Goal: Task Accomplishment & Management: Complete application form

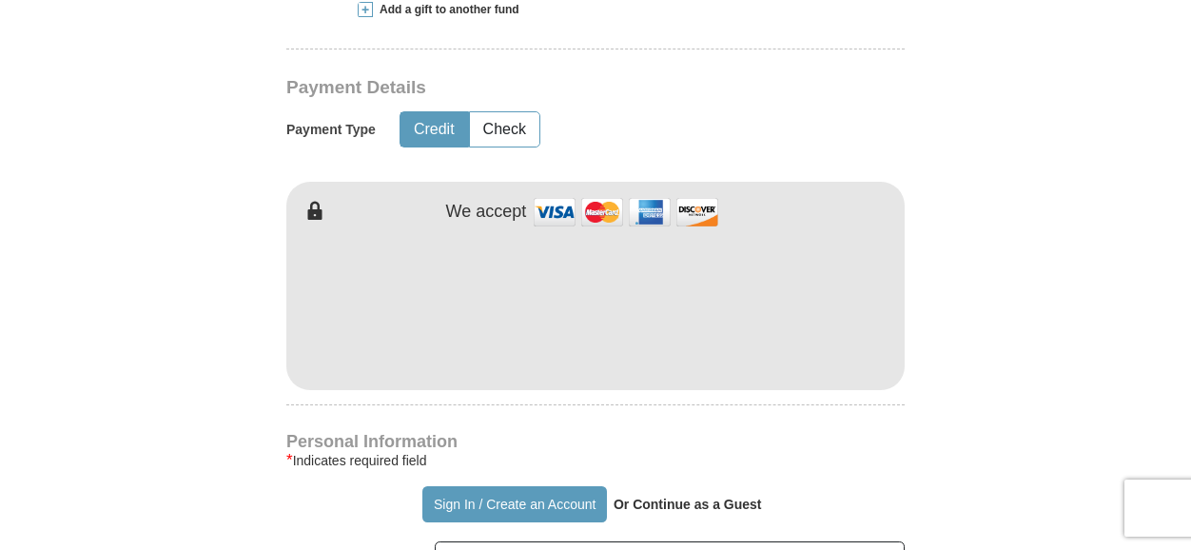
scroll to position [996, 0]
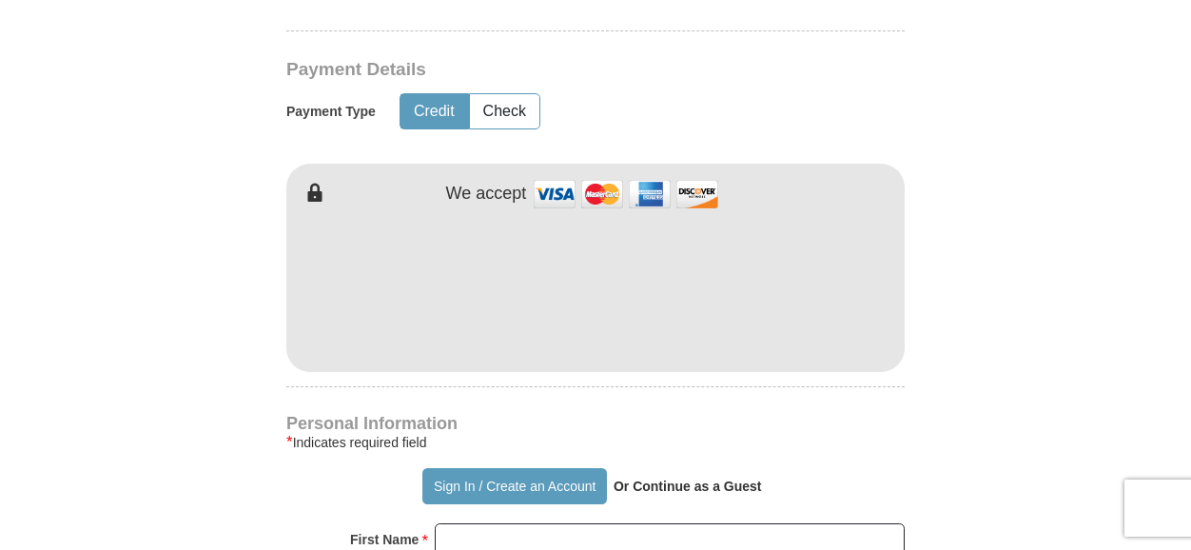
click at [668, 422] on h4 "Personal Information" at bounding box center [595, 423] width 618 height 15
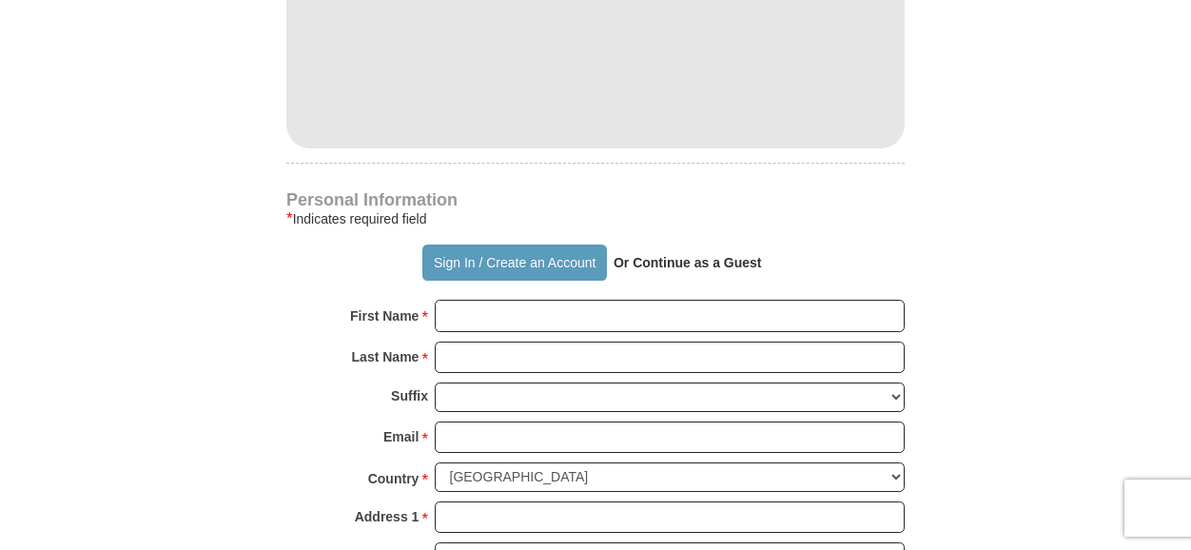
scroll to position [1258, 0]
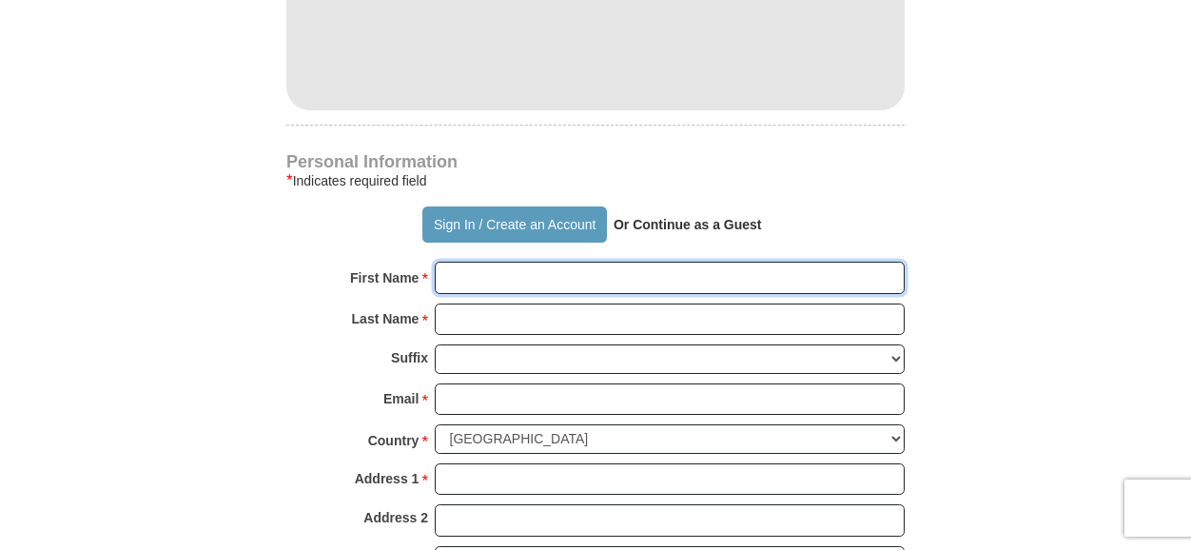
click at [445, 275] on input "First Name *" at bounding box center [670, 278] width 470 height 32
type input "[PERSON_NAME]"
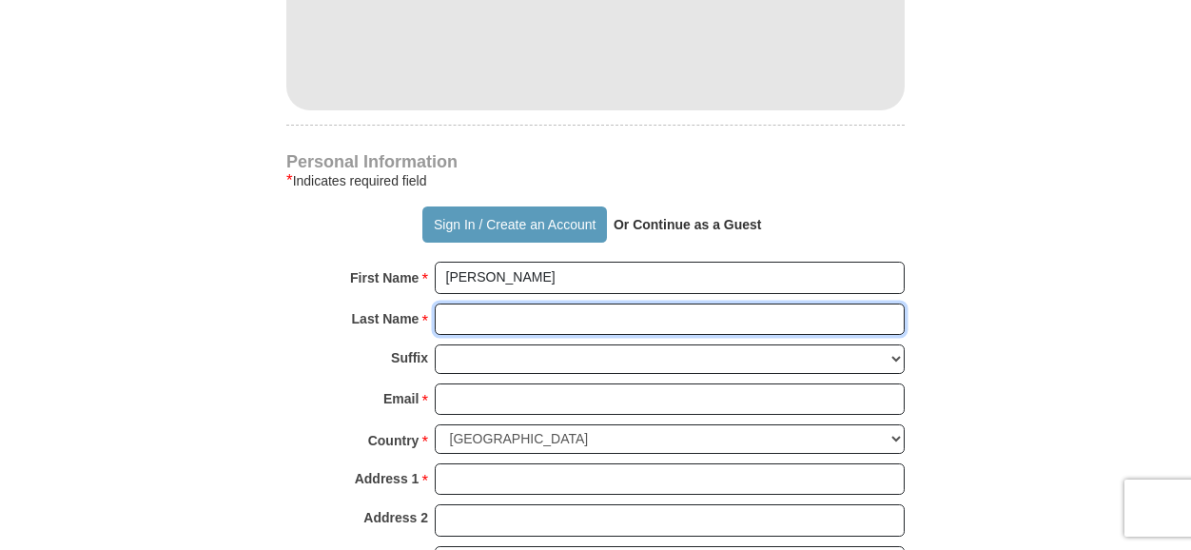
click at [461, 317] on input "Last Name *" at bounding box center [670, 320] width 470 height 32
type input "[PERSON_NAME]"
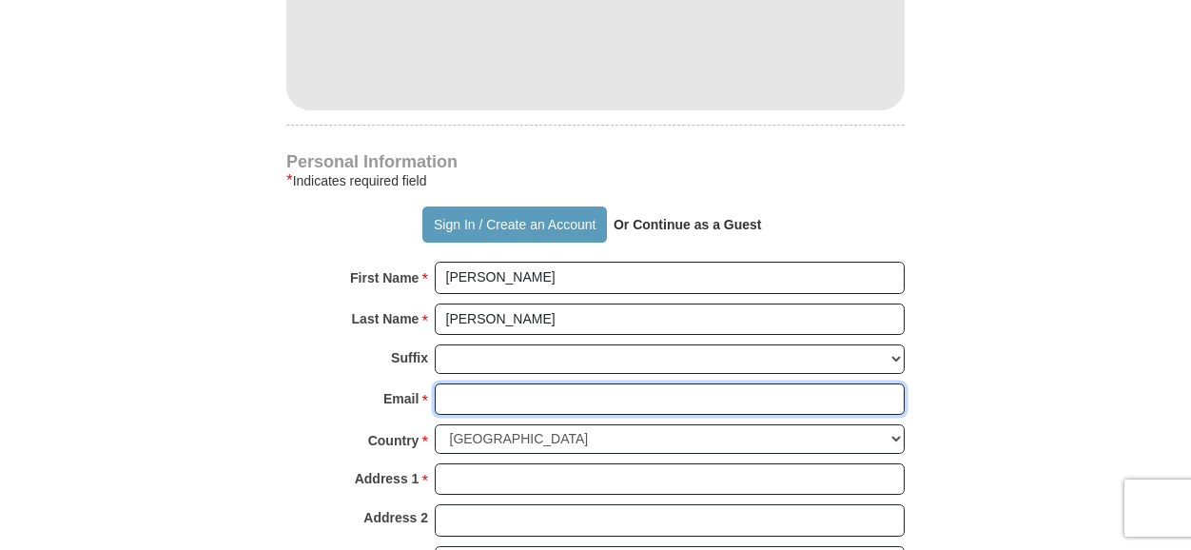
click at [470, 401] on input "Email *" at bounding box center [670, 399] width 470 height 32
type input "[EMAIL_ADDRESS][DOMAIN_NAME]"
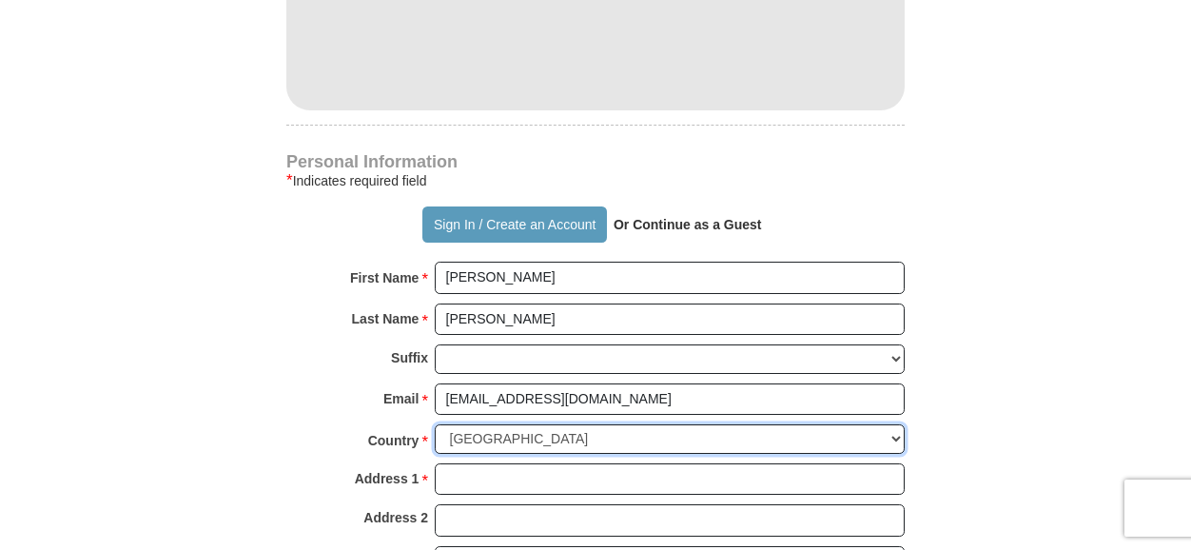
click at [896, 427] on select "[GEOGRAPHIC_DATA] [GEOGRAPHIC_DATA] [GEOGRAPHIC_DATA] [GEOGRAPHIC_DATA] [GEOGRA…" at bounding box center [670, 438] width 470 height 29
select select "QA"
click at [469, 429] on select "[GEOGRAPHIC_DATA] [GEOGRAPHIC_DATA] [GEOGRAPHIC_DATA] [GEOGRAPHIC_DATA] [GEOGRA…" at bounding box center [670, 438] width 470 height 29
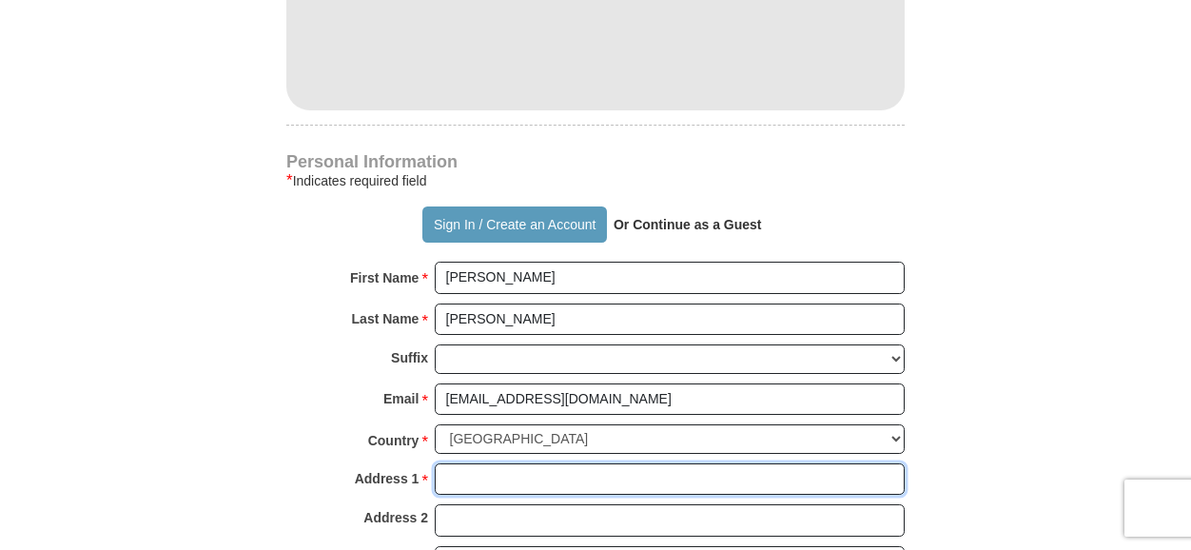
click at [510, 473] on input "Address 1 *" at bounding box center [670, 479] width 470 height 32
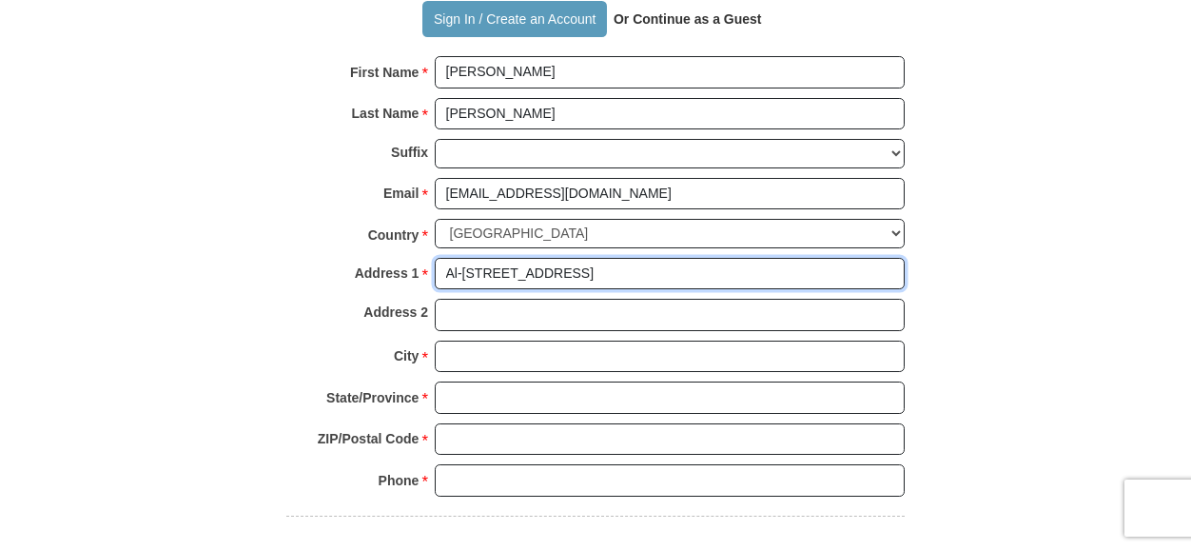
scroll to position [1490, 0]
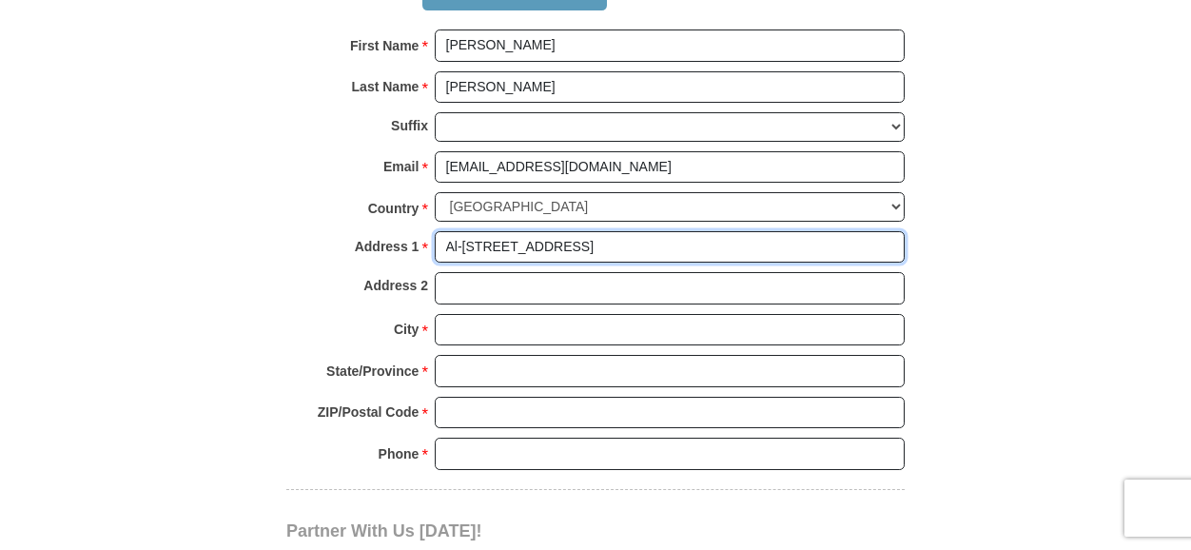
type input "Al-[STREET_ADDRESS]"
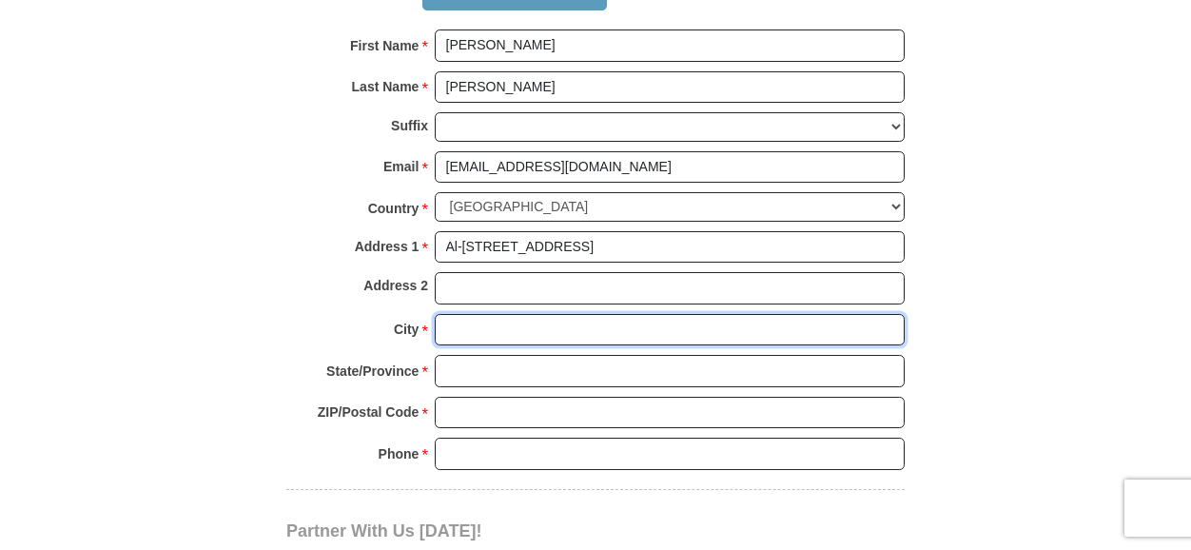
click at [461, 323] on input "City *" at bounding box center [670, 330] width 470 height 32
type input "[GEOGRAPHIC_DATA]"
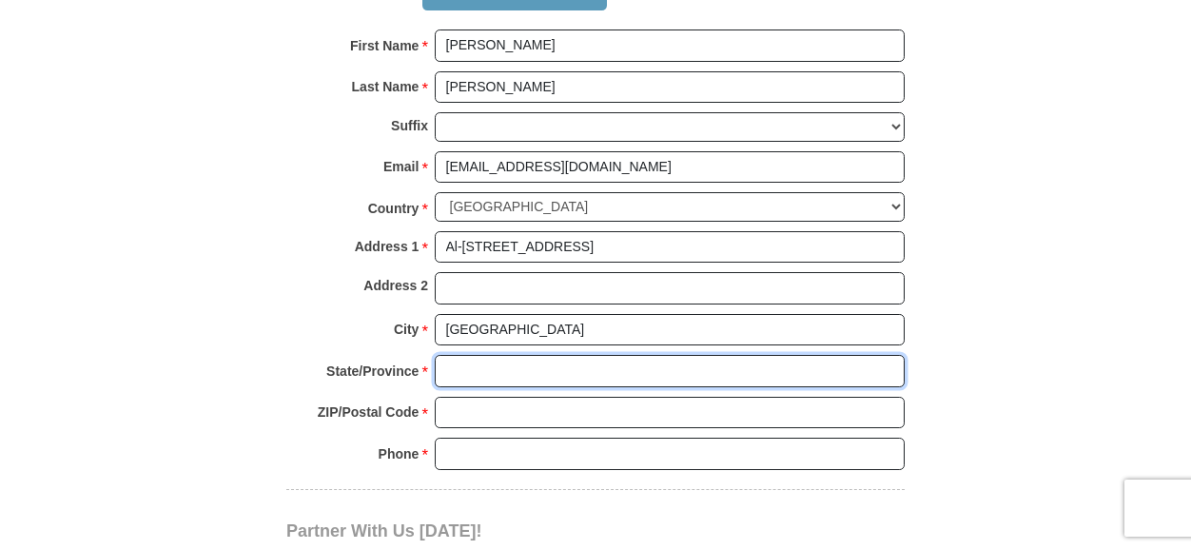
click at [464, 359] on input "State/Province *" at bounding box center [670, 371] width 470 height 32
type input "[GEOGRAPHIC_DATA]"
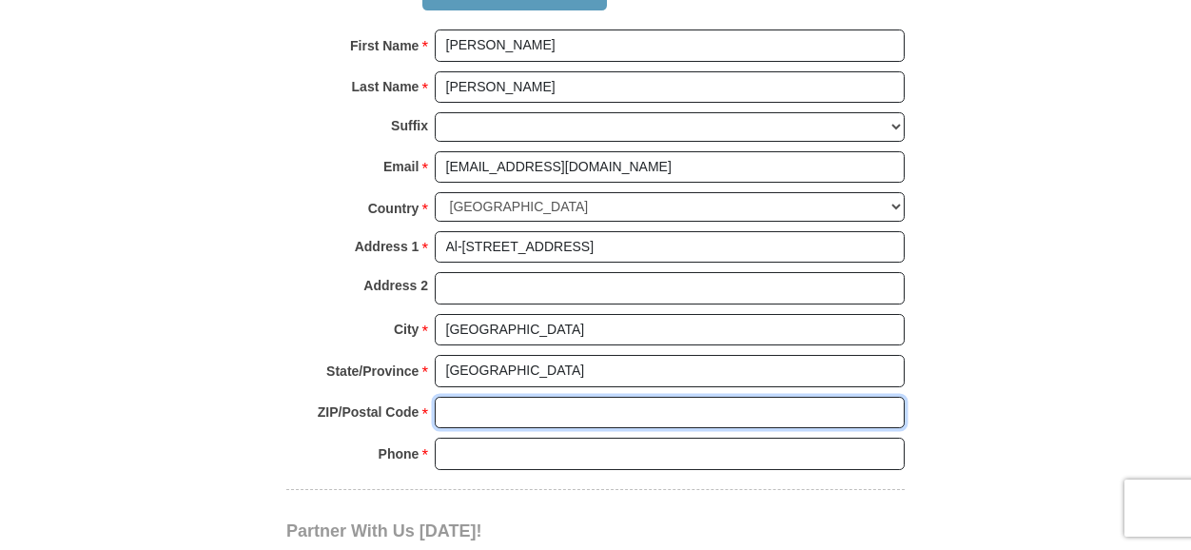
click at [462, 402] on input "ZIP/Postal Code *" at bounding box center [670, 413] width 470 height 32
type input "32584"
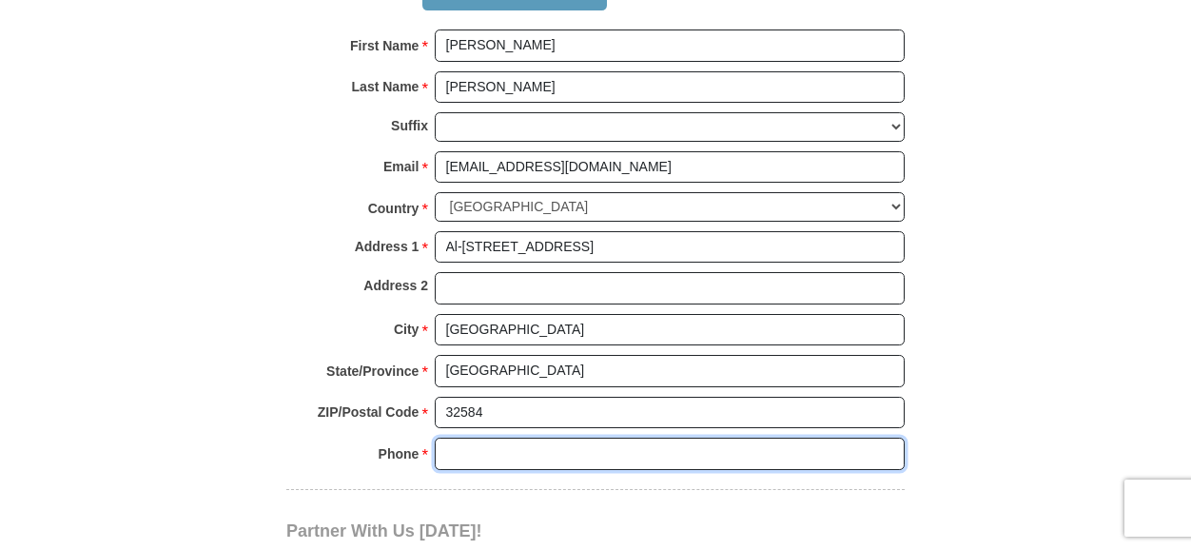
click at [466, 441] on input "Phone * *" at bounding box center [670, 454] width 470 height 32
type input "97450210214"
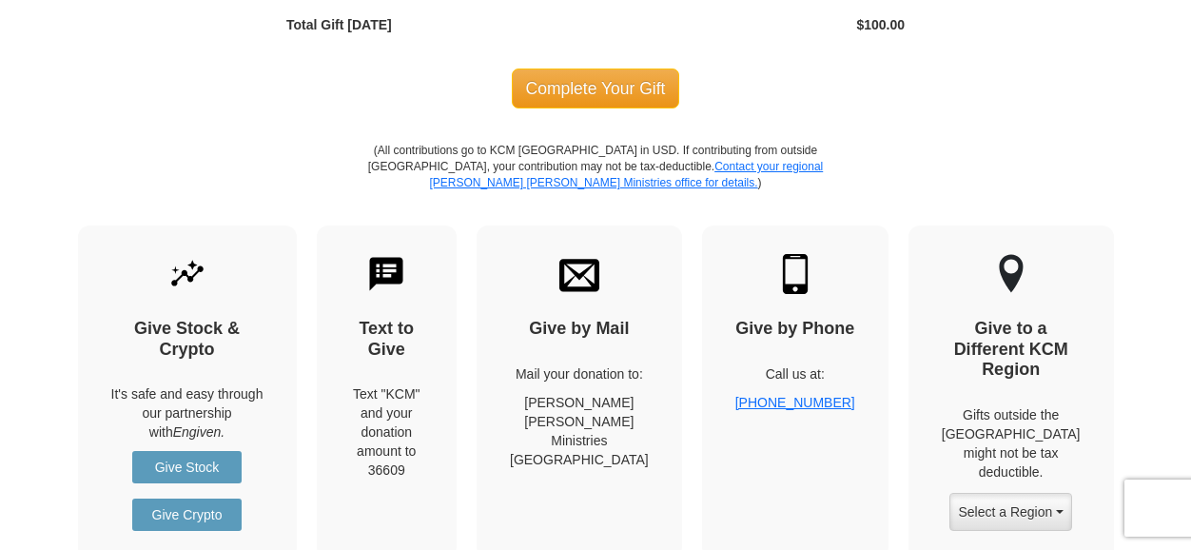
scroll to position [2299, 0]
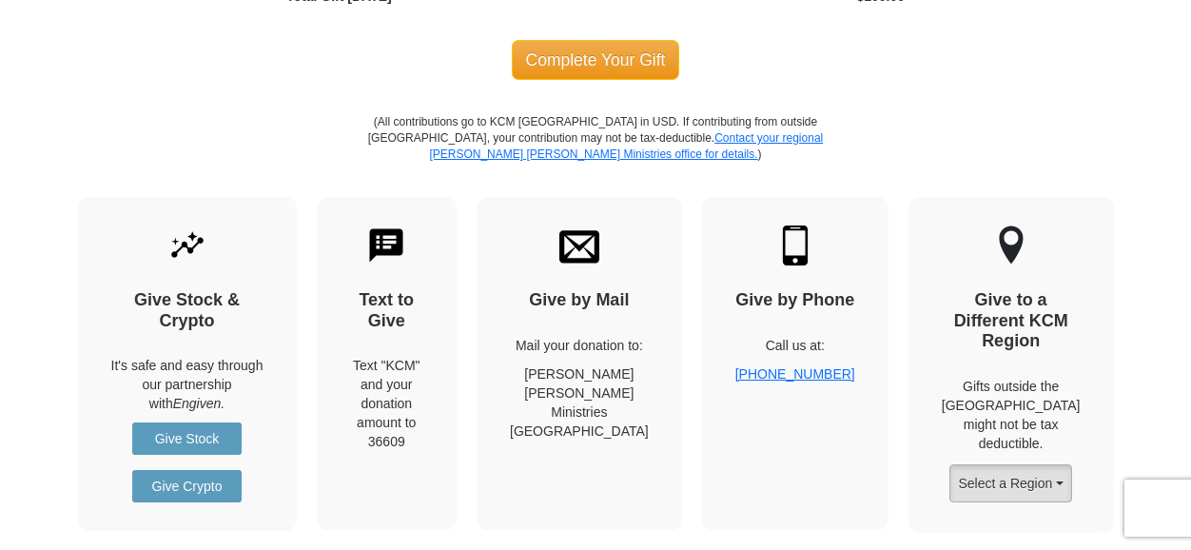
click at [1071, 464] on button "Select a Region" at bounding box center [1011, 483] width 122 height 38
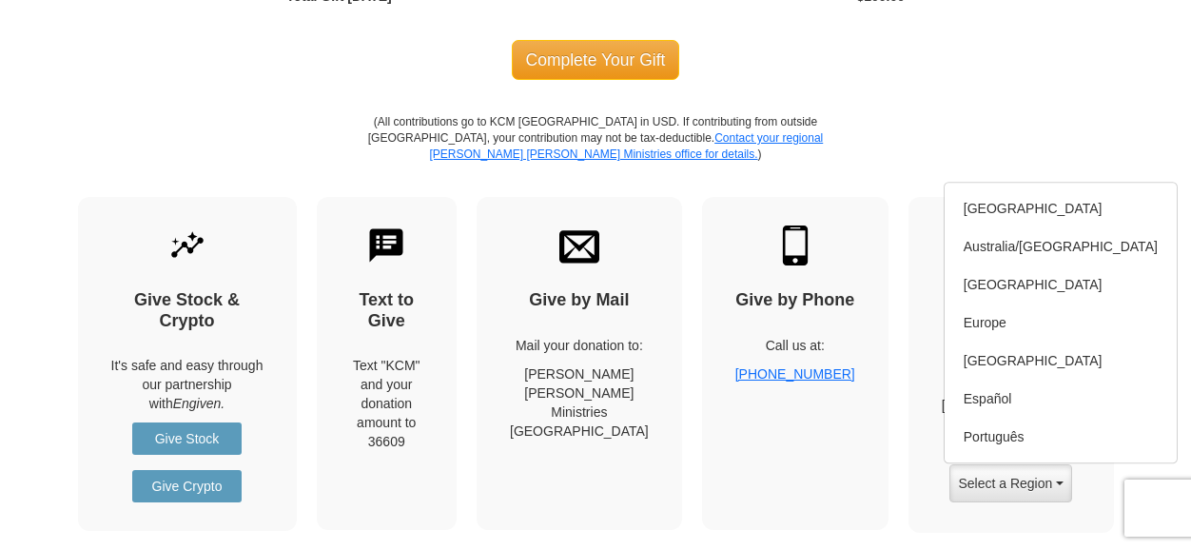
click at [918, 460] on div "Give to a Different KCM Region Gifts outside the [GEOGRAPHIC_DATA] might not be…" at bounding box center [1012, 365] width 206 height 336
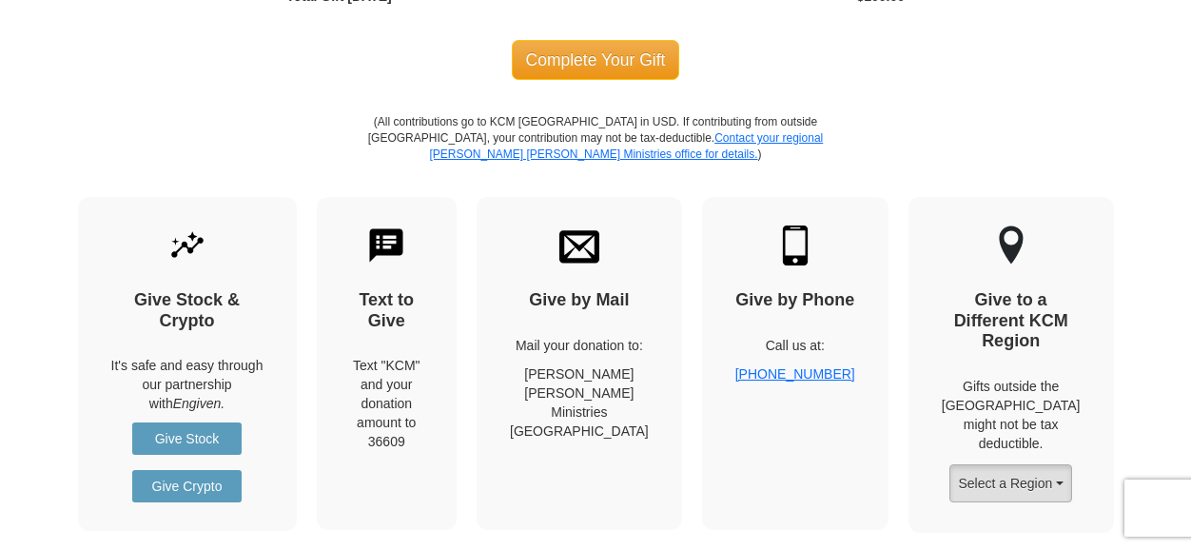
click at [1070, 464] on button "Select a Region" at bounding box center [1011, 483] width 122 height 38
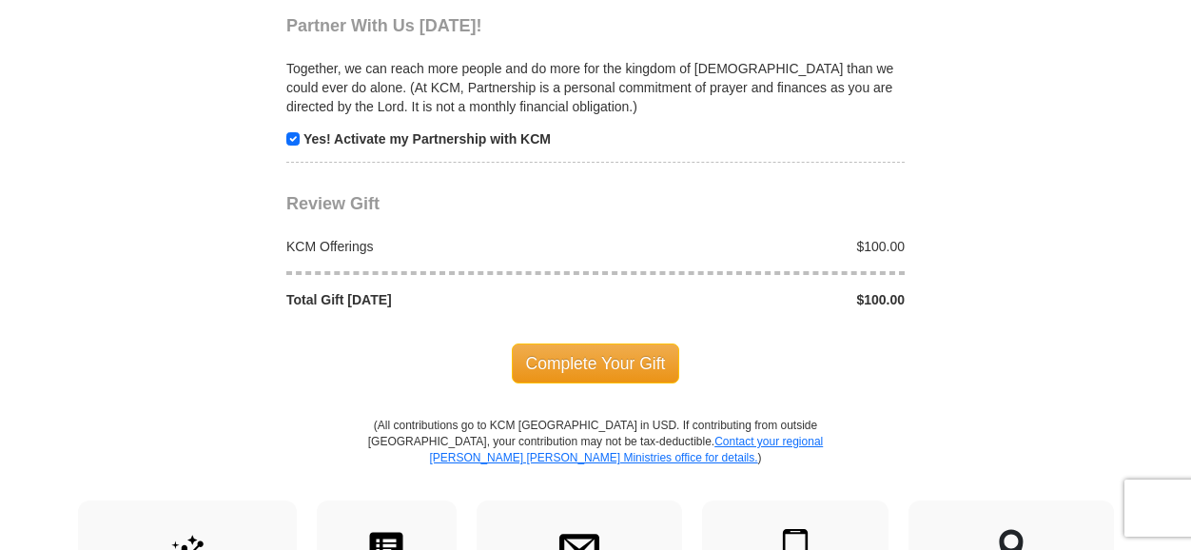
scroll to position [2072, 0]
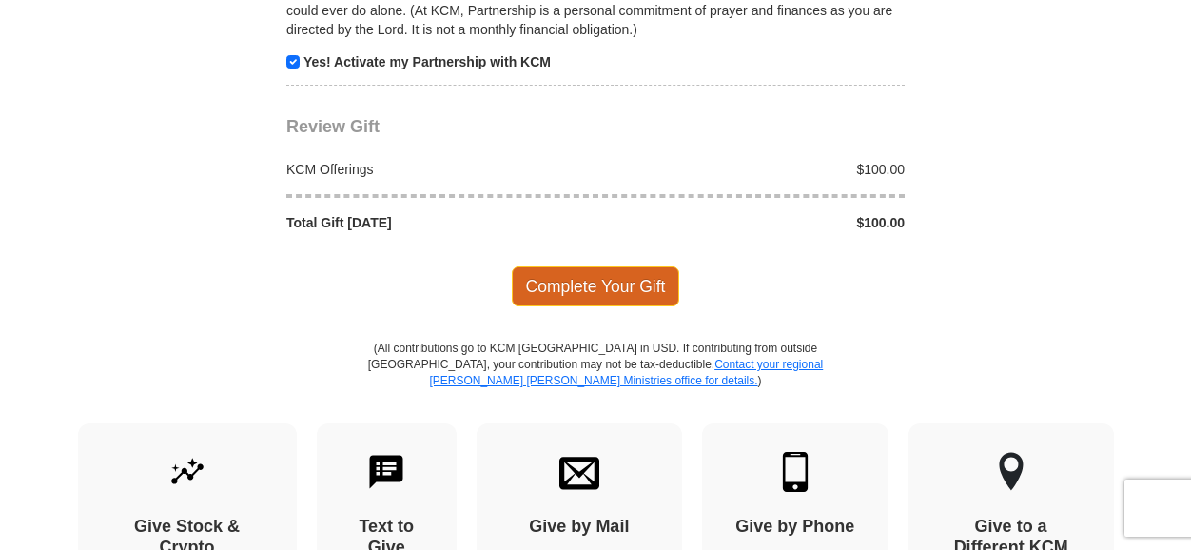
click at [611, 266] on span "Complete Your Gift" at bounding box center [596, 286] width 168 height 40
